Goal: Transaction & Acquisition: Purchase product/service

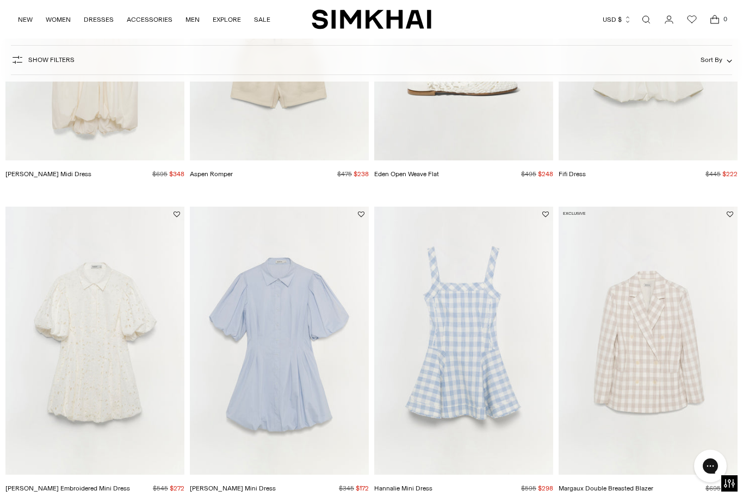
scroll to position [178, 0]
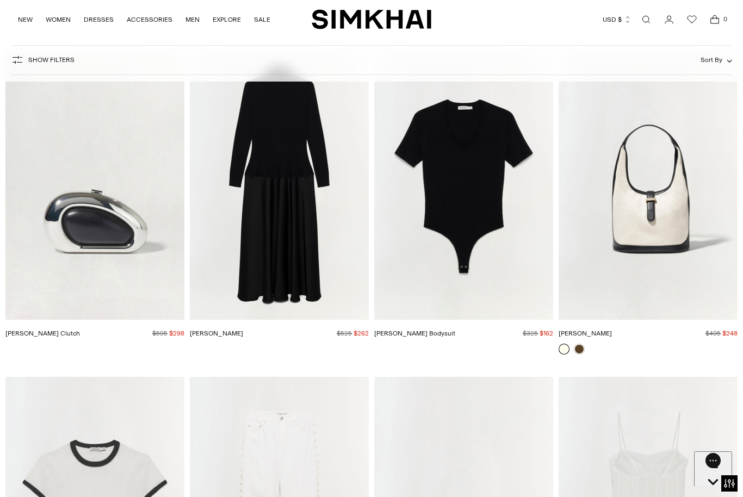
scroll to position [4312, 0]
click at [650, 278] on img "Khai Hobo" at bounding box center [648, 186] width 179 height 269
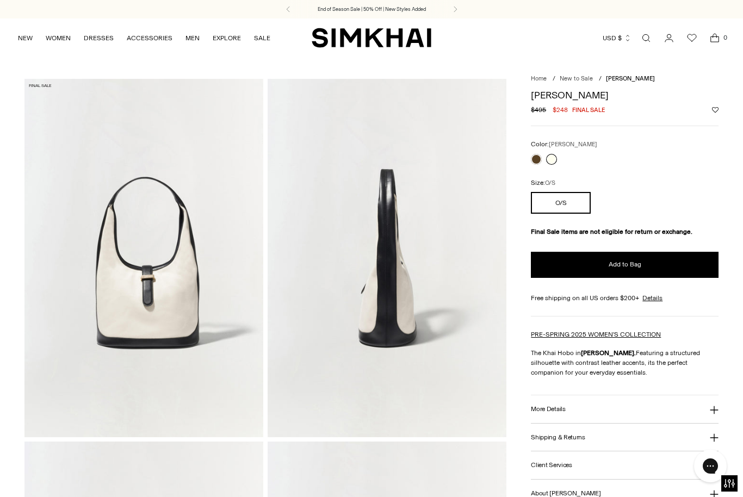
click at [551, 163] on link at bounding box center [551, 159] width 11 height 11
click at [538, 154] on link at bounding box center [536, 159] width 11 height 11
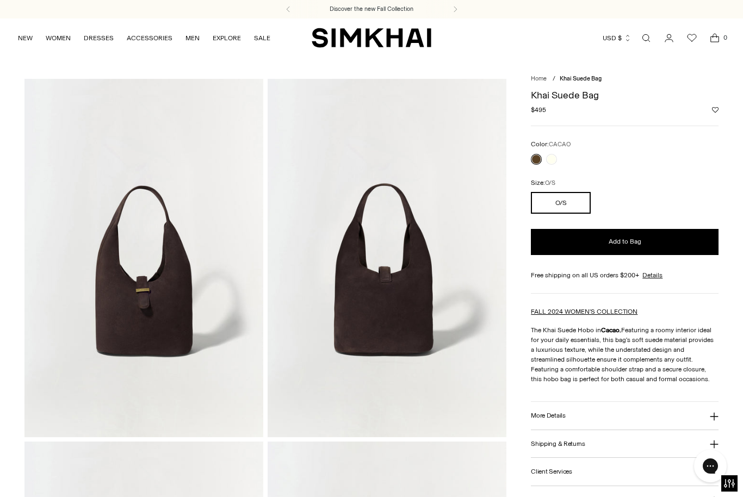
click at [552, 159] on link at bounding box center [551, 159] width 11 height 11
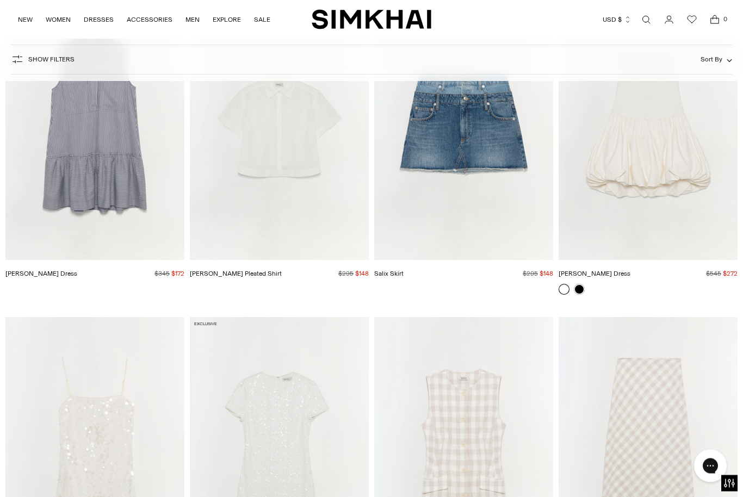
scroll to position [2130, 0]
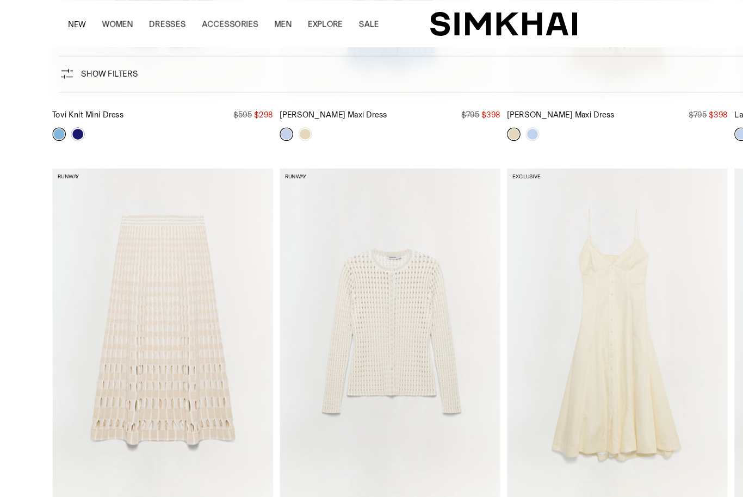
scroll to position [7751, 0]
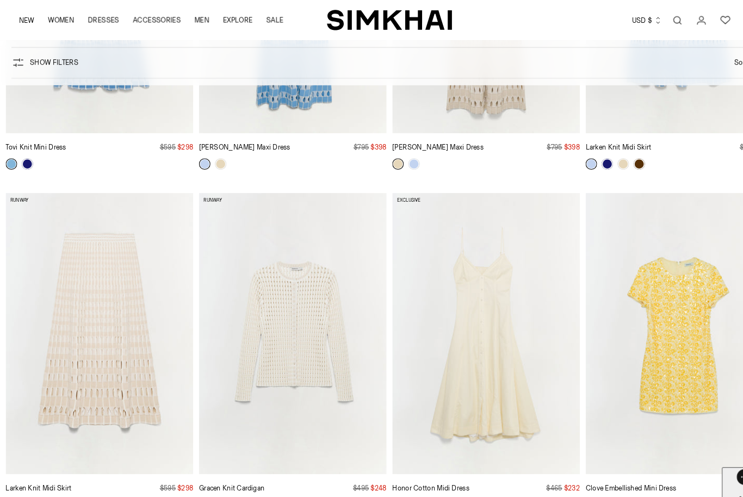
click at [312, 378] on img "Gracen Knit Cardigan" at bounding box center [279, 318] width 179 height 269
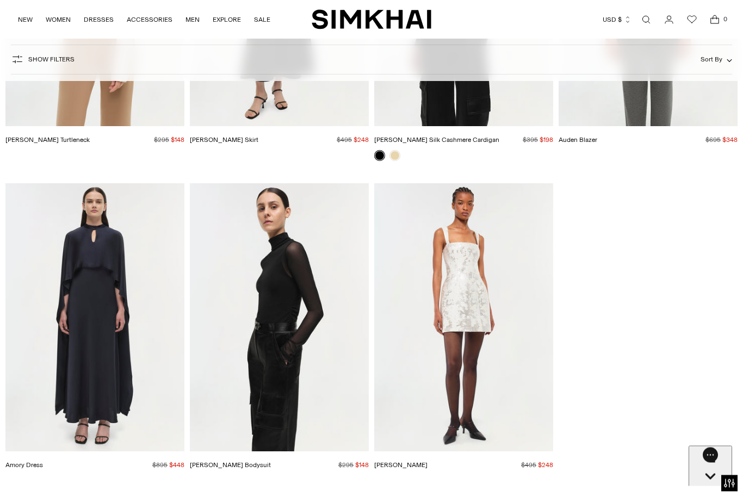
scroll to position [16101, 0]
